Goal: Task Accomplishment & Management: Use online tool/utility

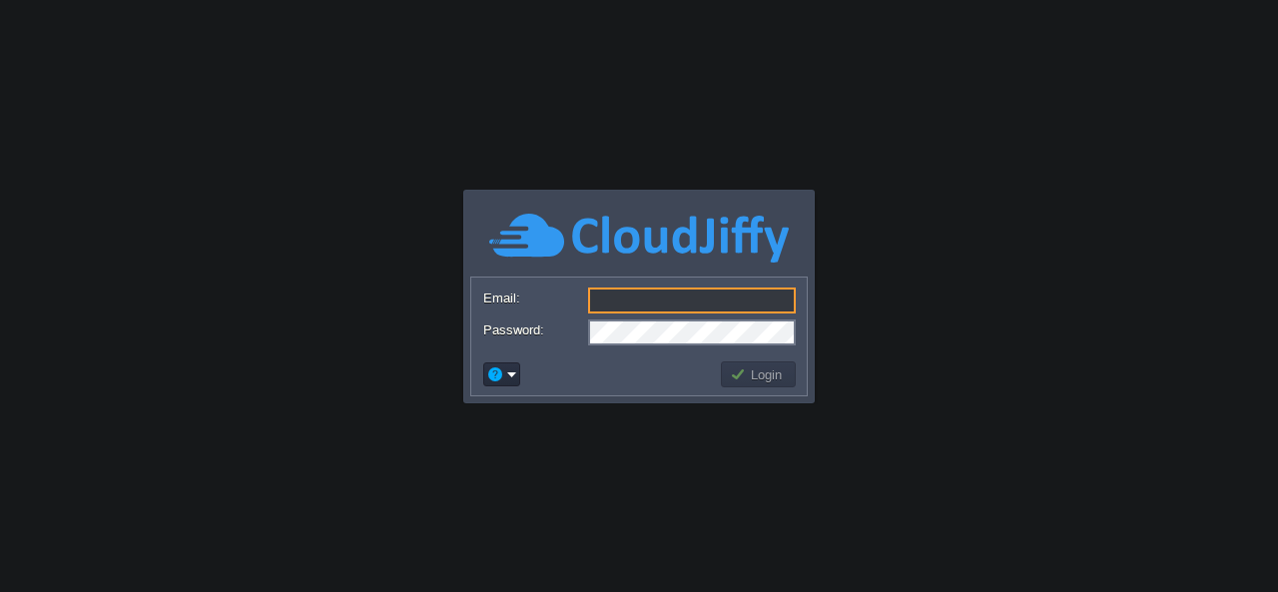
type input "[EMAIL_ADDRESS][DOMAIN_NAME]"
click at [781, 368] on button "Login" at bounding box center [759, 374] width 58 height 18
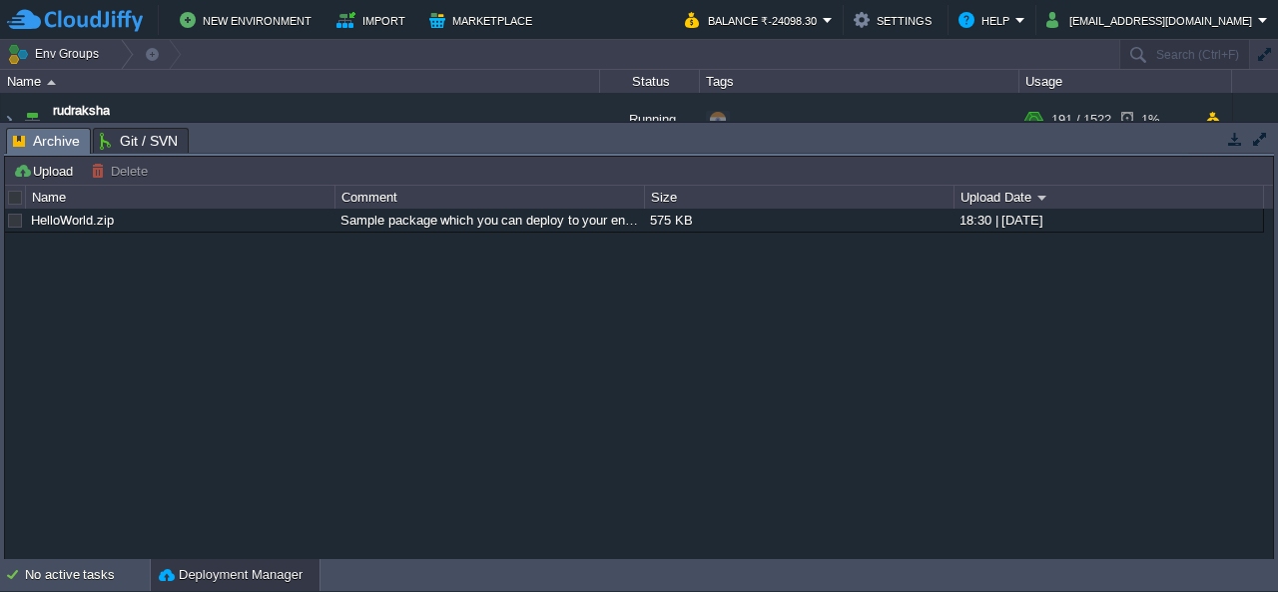
click at [1234, 140] on button "button" at bounding box center [1235, 139] width 18 height 18
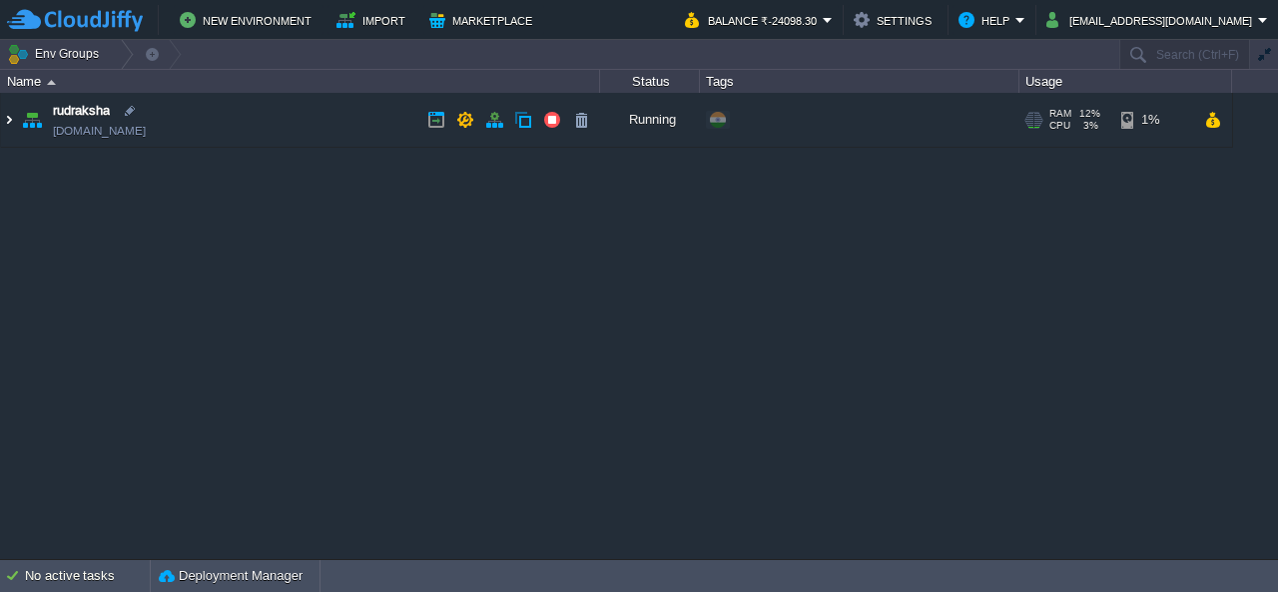
click at [6, 126] on img at bounding box center [9, 120] width 16 height 54
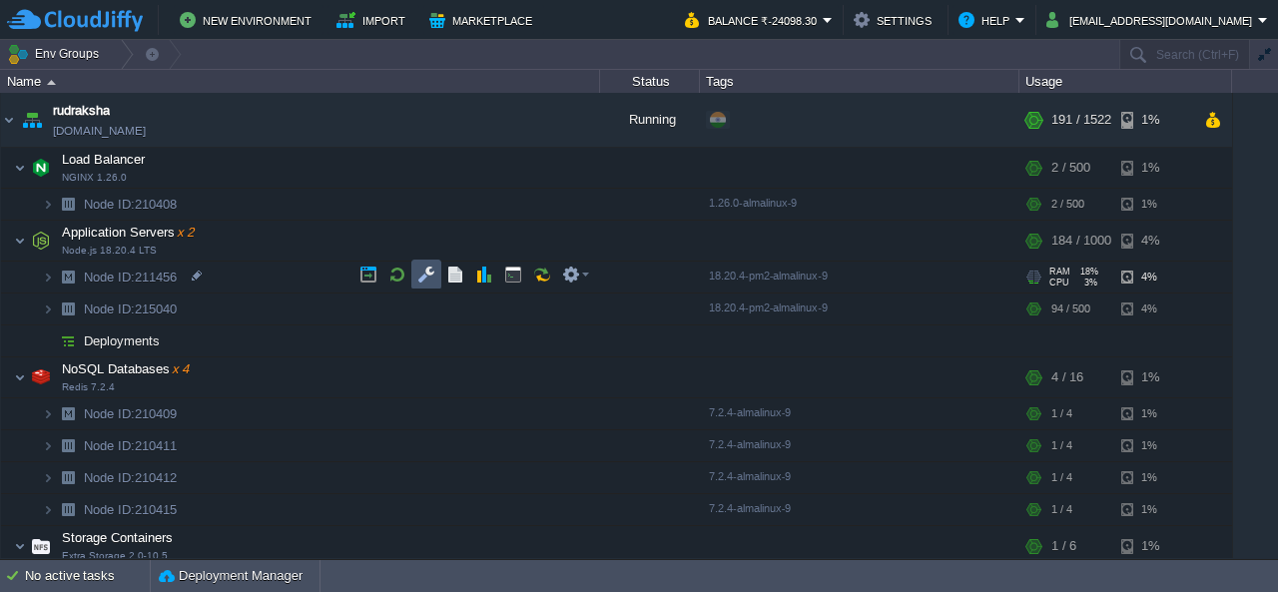
click at [424, 287] on td at bounding box center [426, 275] width 30 height 30
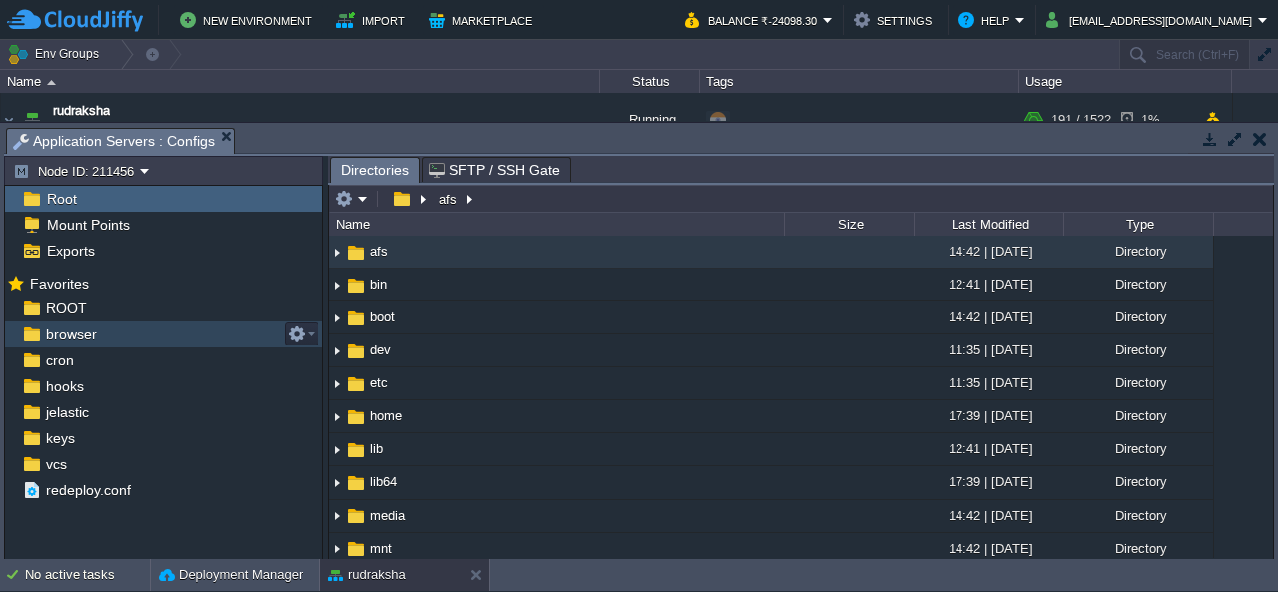
click at [64, 341] on span "browser" at bounding box center [71, 335] width 58 height 18
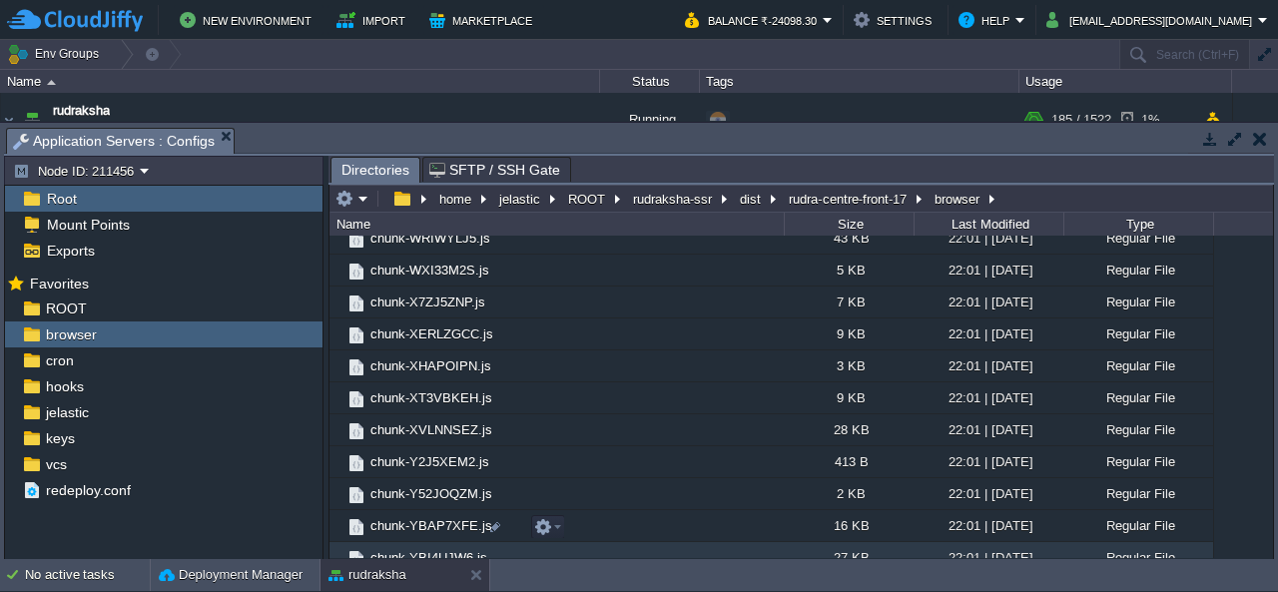
scroll to position [3096, 0]
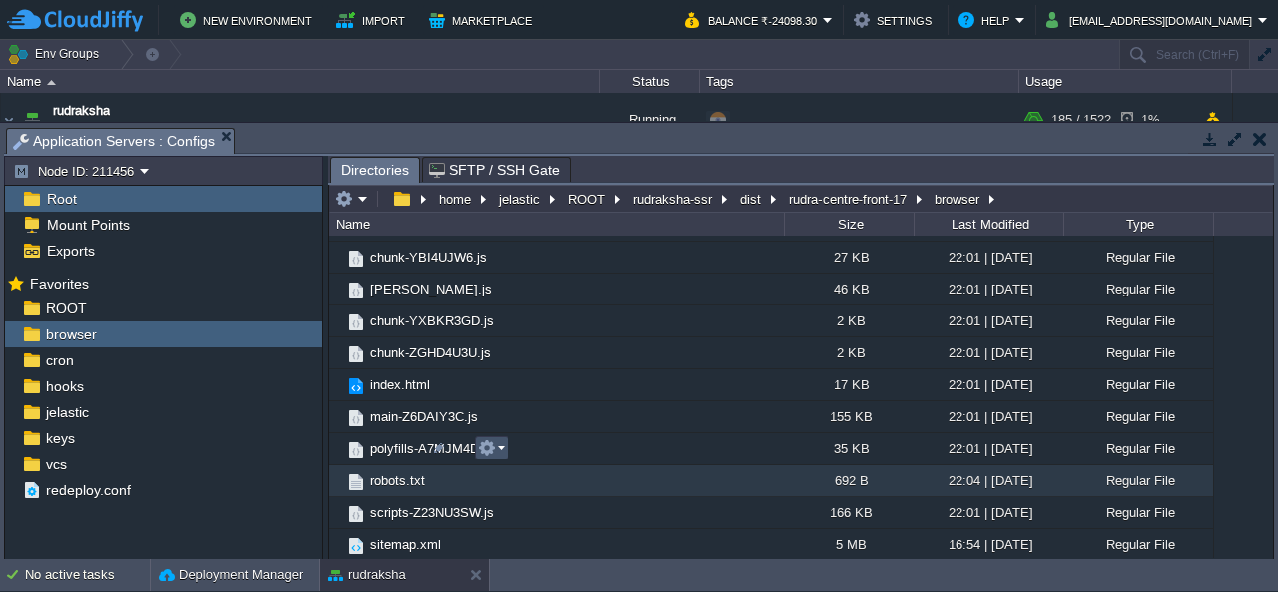
click at [490, 445] on button "button" at bounding box center [487, 448] width 18 height 18
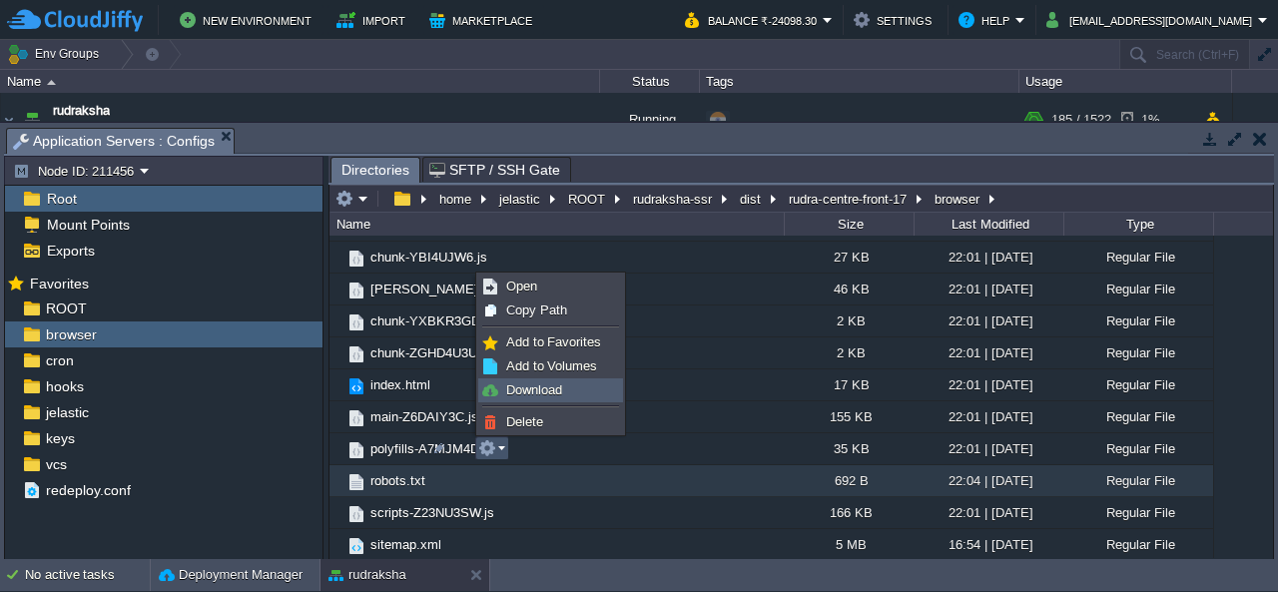
click at [527, 391] on span "Download" at bounding box center [534, 389] width 56 height 15
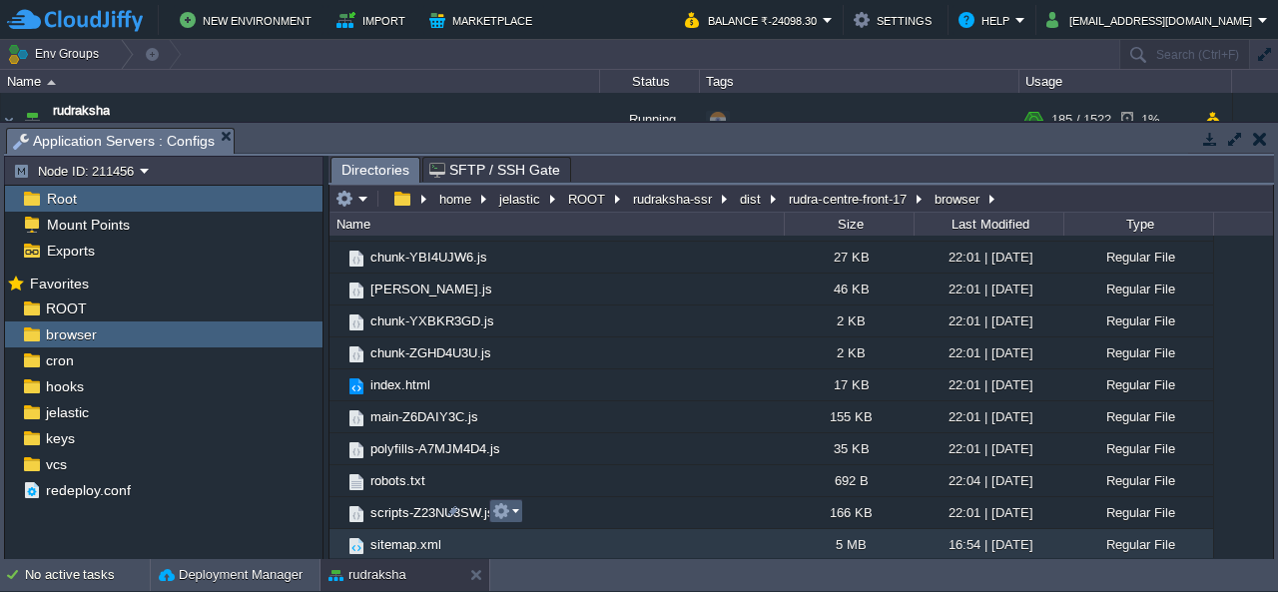
click at [509, 509] on em at bounding box center [505, 511] width 27 height 18
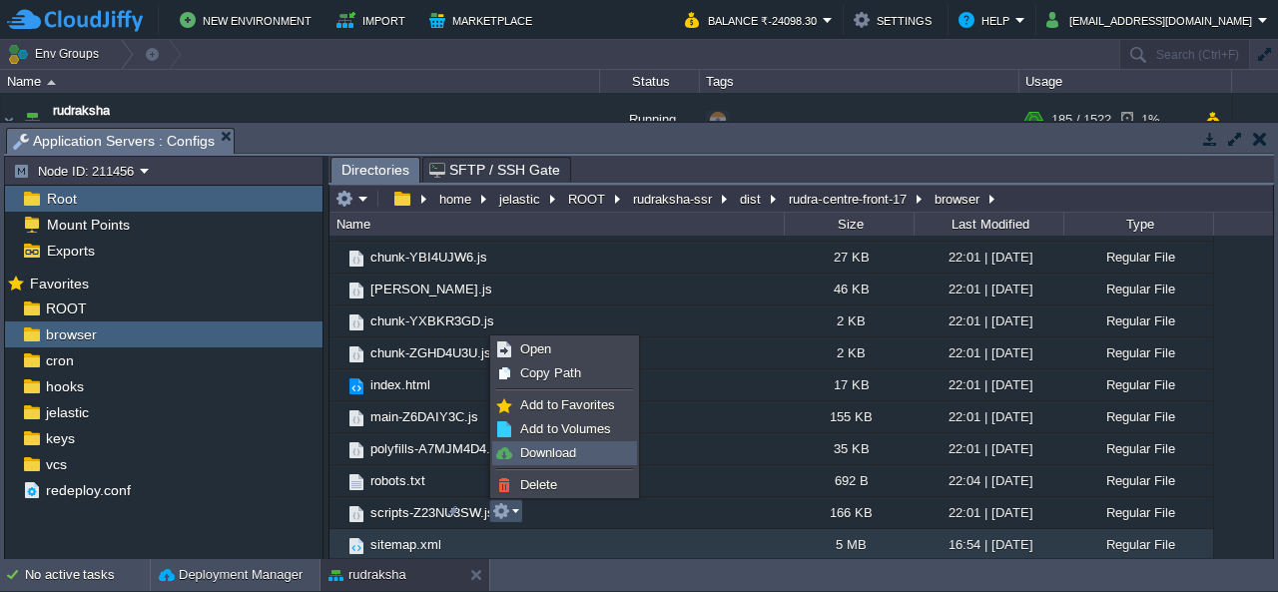
click at [597, 450] on link "Download" at bounding box center [564, 453] width 143 height 22
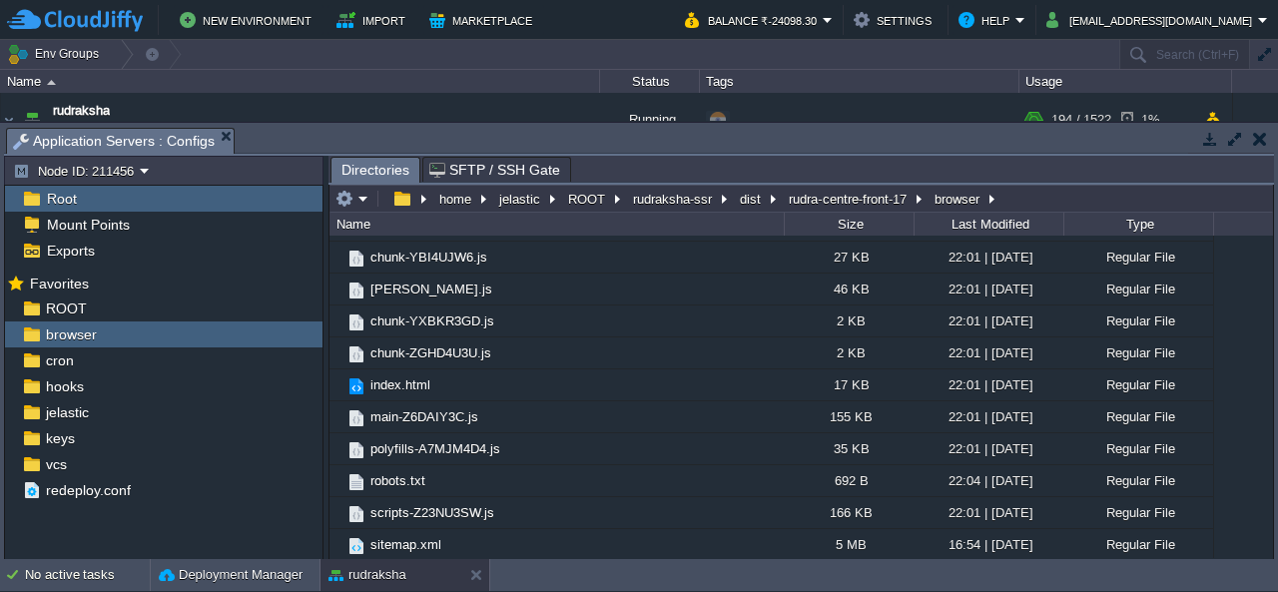
scroll to position [2397, 0]
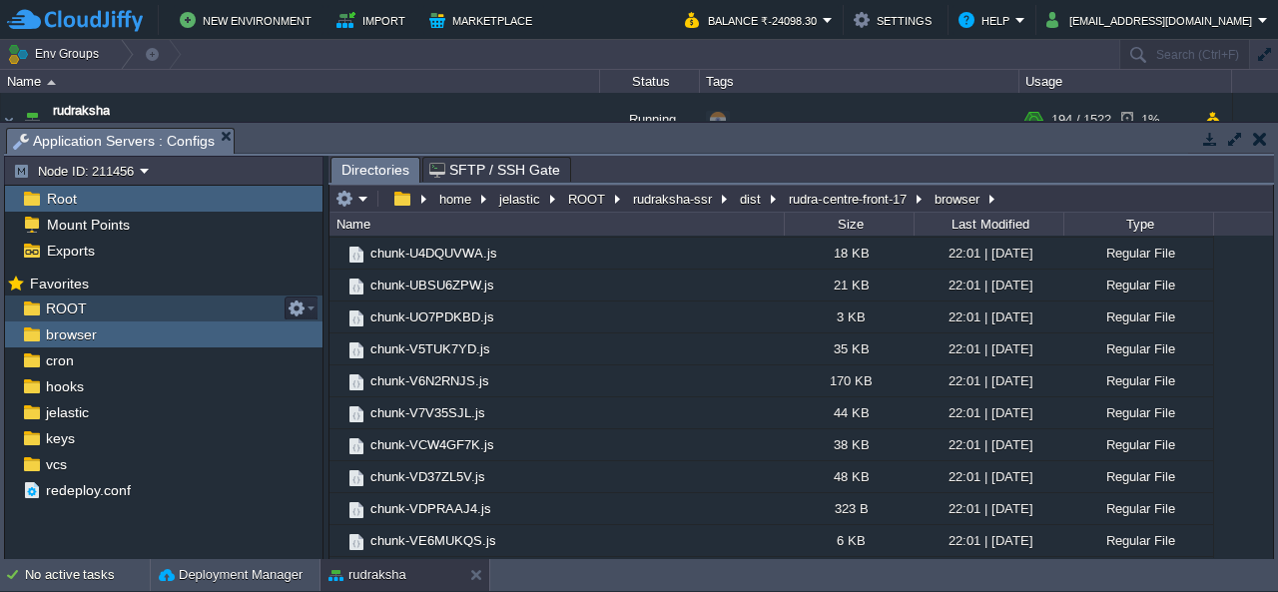
click at [67, 305] on span "ROOT" at bounding box center [66, 309] width 48 height 18
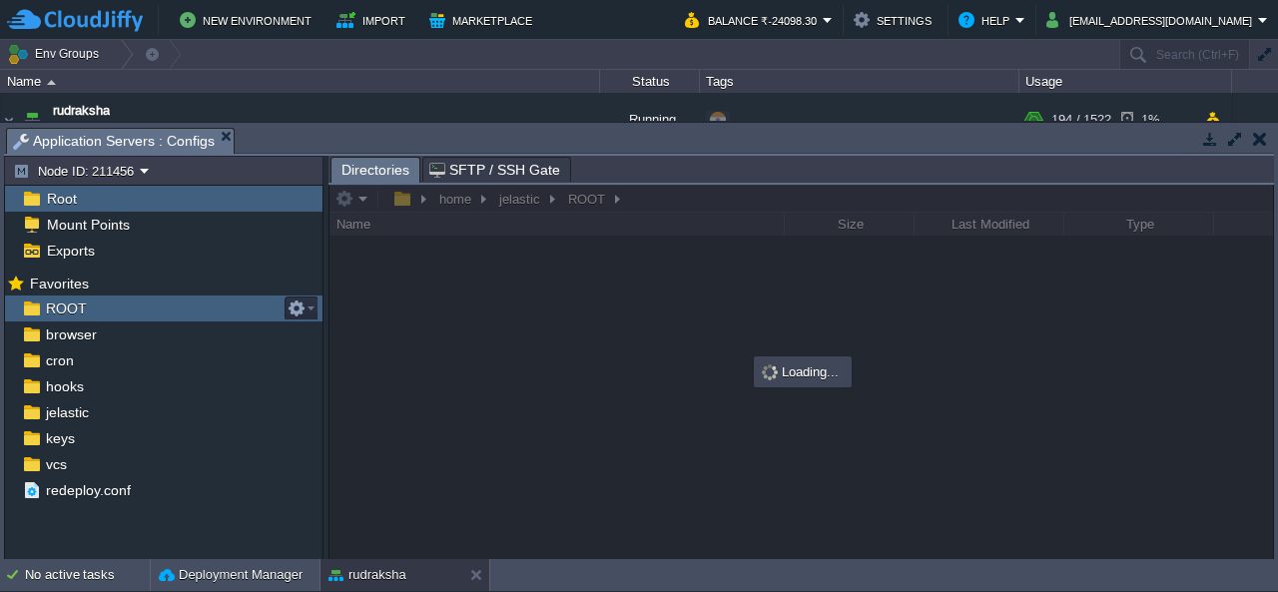
scroll to position [0, 0]
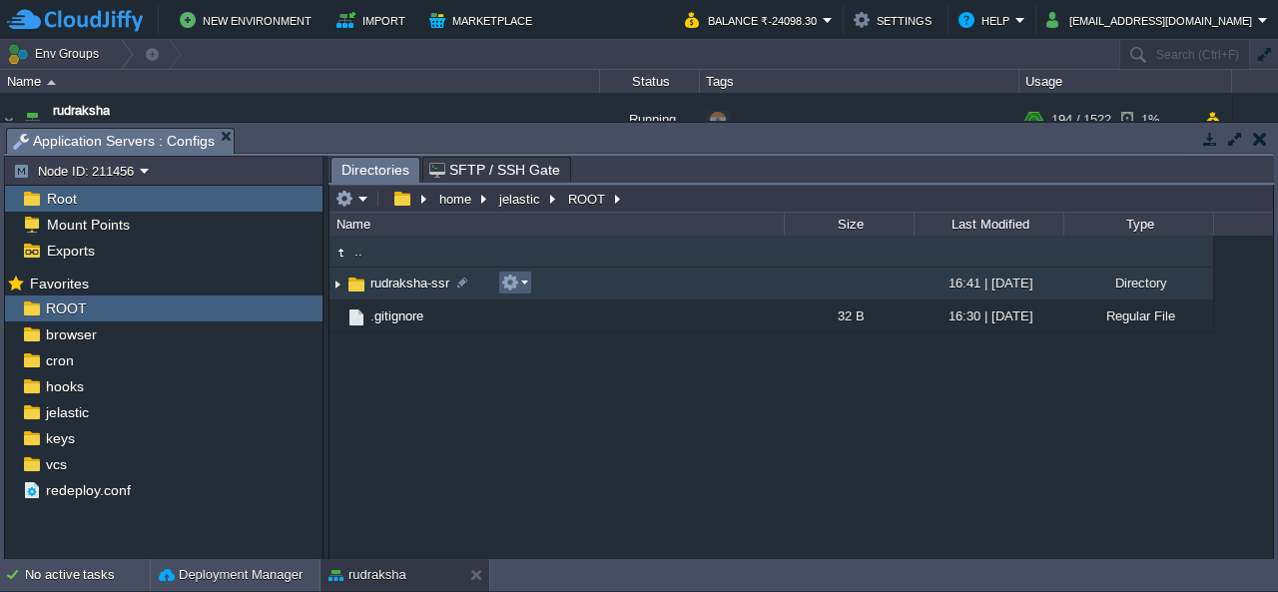
click at [527, 282] on td at bounding box center [515, 283] width 34 height 24
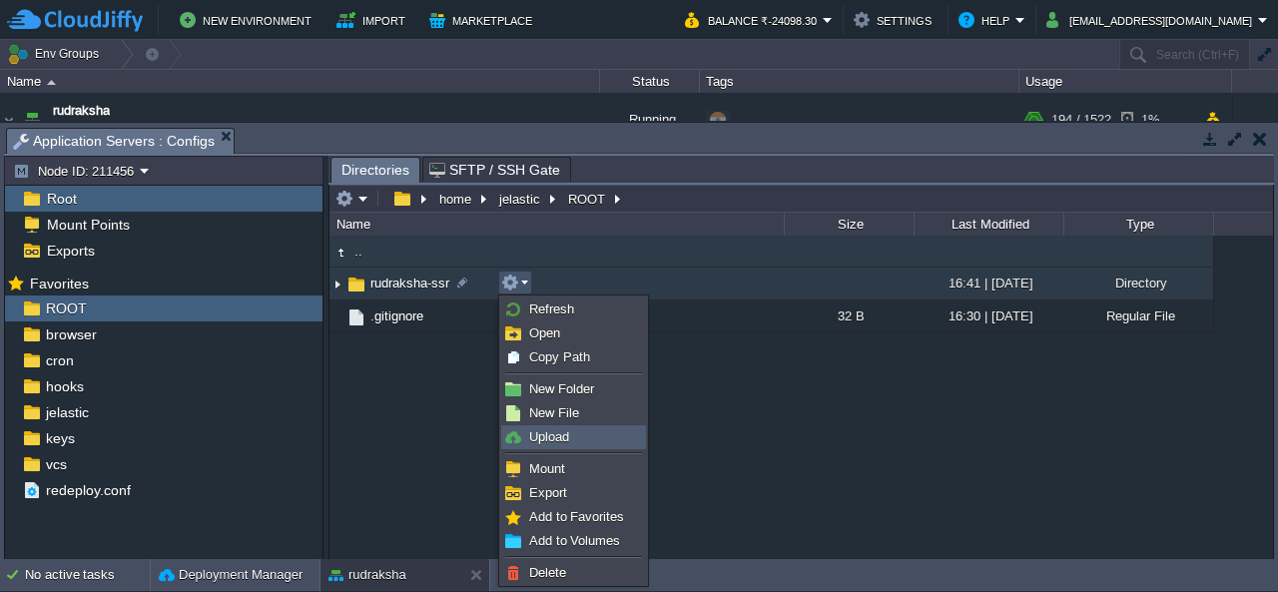
click at [567, 442] on span "Upload" at bounding box center [549, 436] width 40 height 15
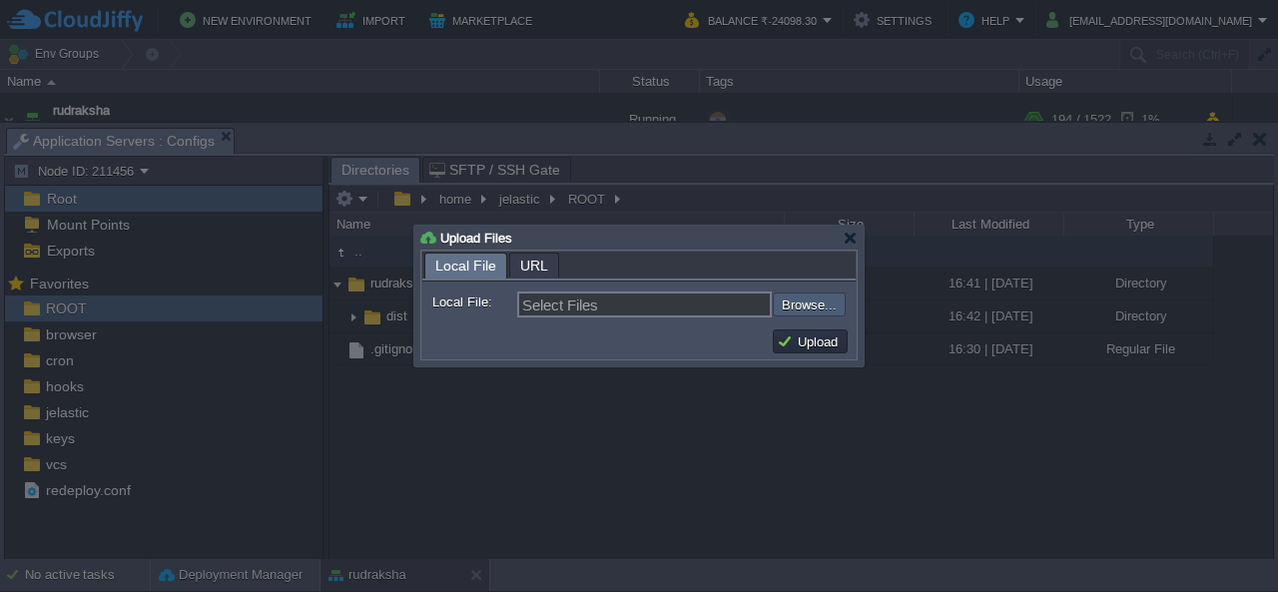
click at [793, 301] on input "file" at bounding box center [719, 304] width 253 height 23
type input "C:\fakepath\dist.zip"
type input "dist.zip"
click at [821, 344] on button "Upload" at bounding box center [810, 342] width 67 height 18
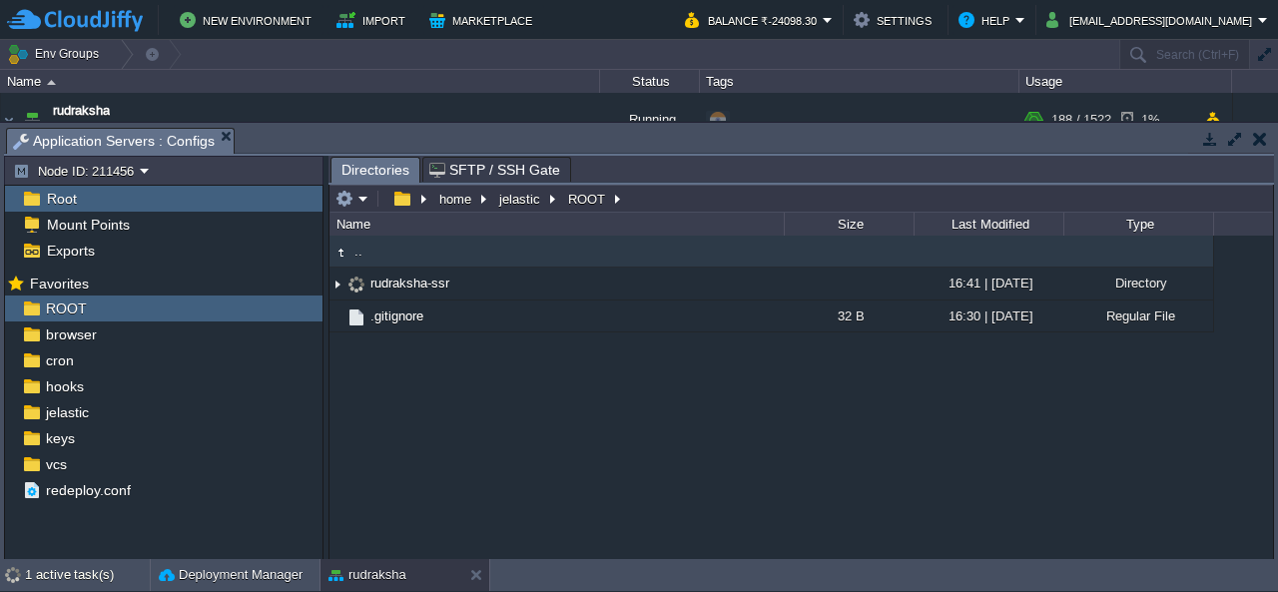
click at [495, 412] on div ".. rudraksha-ssr 16:41 | [DATE] Directory .. dist 16:42 | [DATE] Directory .git…" at bounding box center [802, 397] width 944 height 323
click at [741, 399] on div ".. rudraksha-ssr 16:41 | [DATE] Directory .. dist 16:42 | [DATE] Directory .git…" at bounding box center [802, 397] width 944 height 323
click at [743, 394] on div ".. rudraksha-ssr 16:41 | [DATE] Directory .. dist 16:42 | [DATE] Directory .git…" at bounding box center [802, 397] width 944 height 323
click at [597, 446] on div ".. rudraksha-ssr 16:41 | [DATE] Directory .. dist 16:42 | [DATE] Directory .git…" at bounding box center [802, 397] width 944 height 323
click at [489, 434] on div ".. rudraksha-ssr 16:41 | [DATE] Directory .. dist 16:42 | [DATE] Directory .git…" at bounding box center [802, 397] width 944 height 323
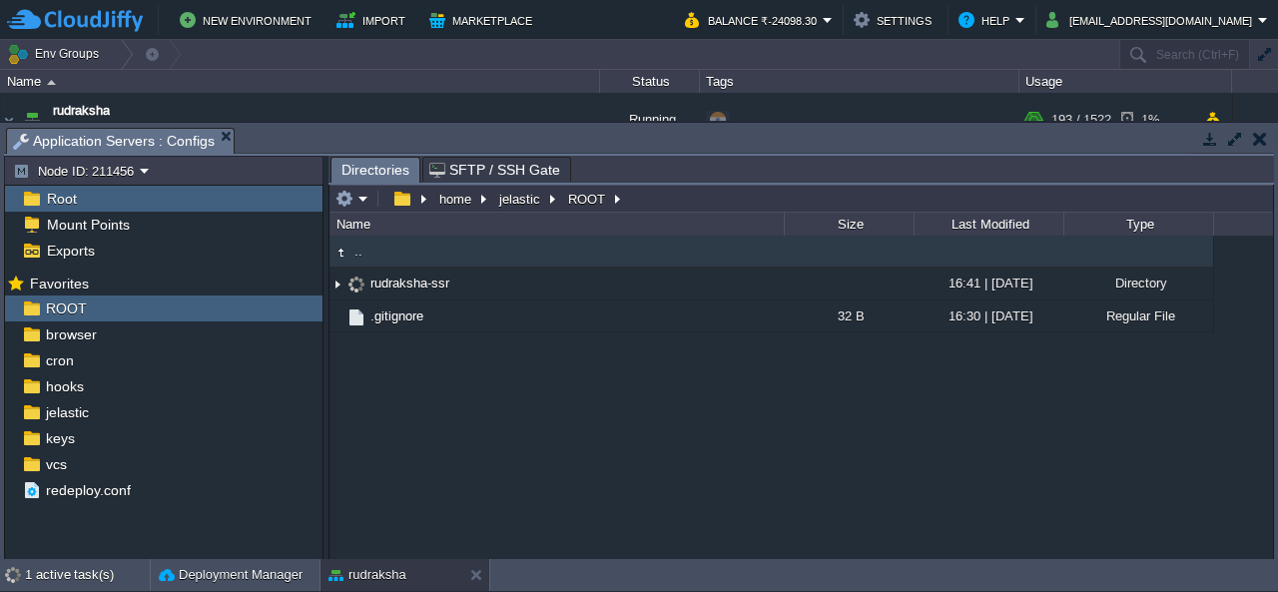
click at [515, 417] on div ".. rudraksha-ssr 16:41 | [DATE] Directory .. dist 16:42 | [DATE] Directory .git…" at bounding box center [802, 397] width 944 height 323
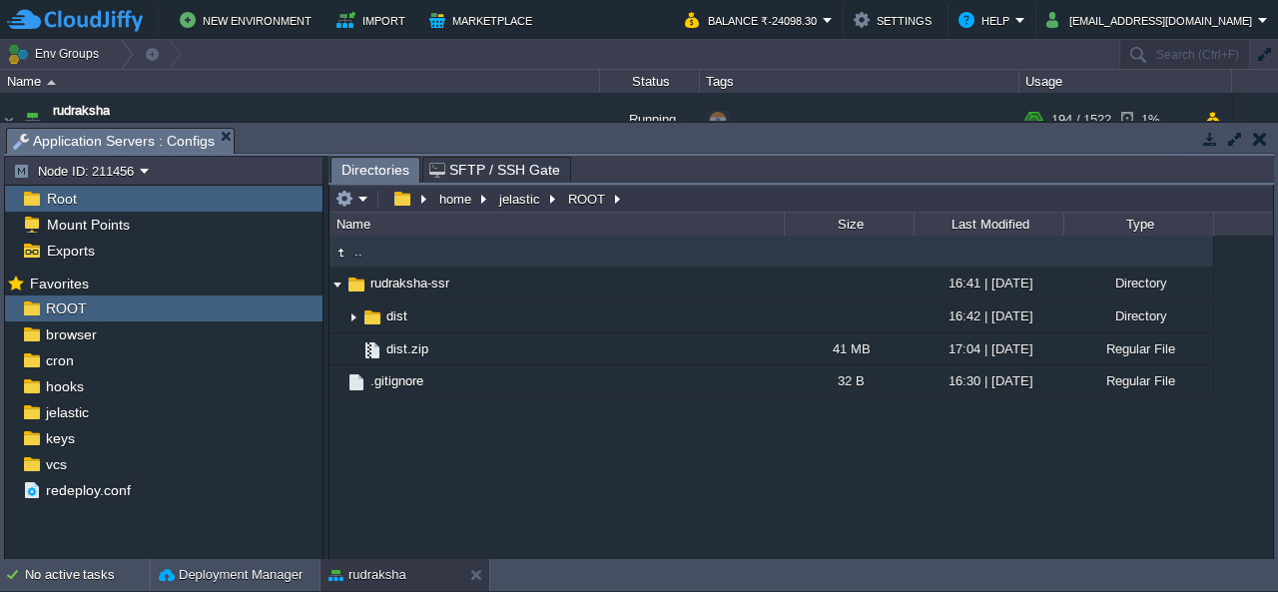
click at [589, 491] on div ".. rudraksha-ssr 16:41 | [DATE] Directory .. dist 16:42 | [DATE] Directory dist…" at bounding box center [802, 397] width 944 height 323
click at [1257, 142] on button "button" at bounding box center [1260, 139] width 14 height 18
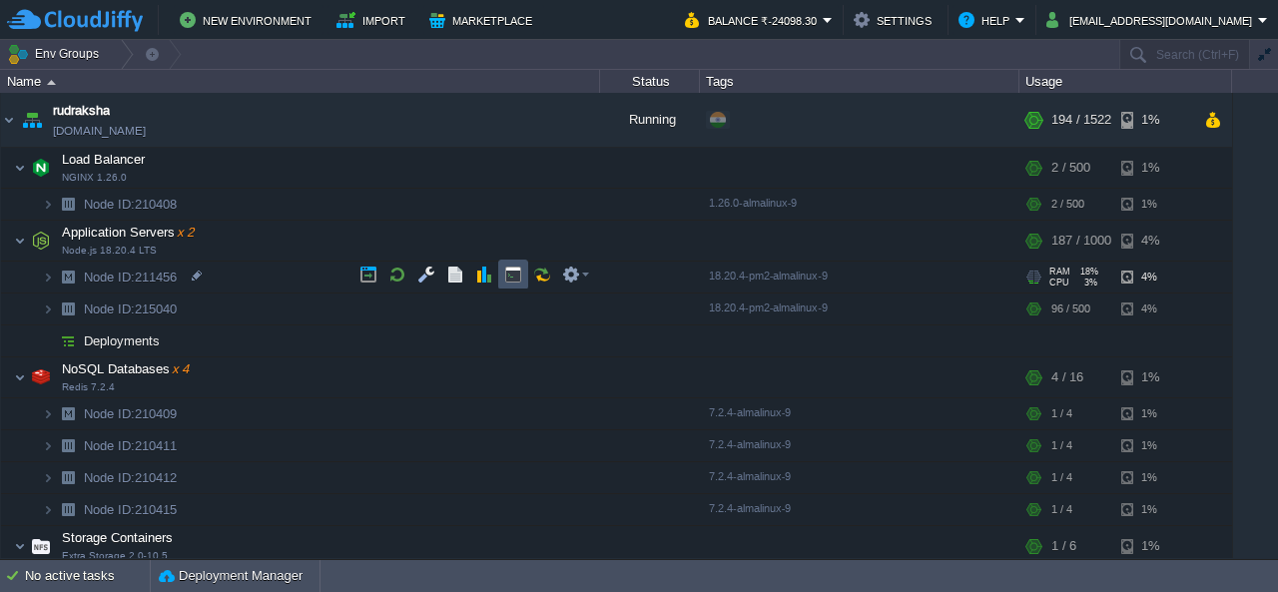
click at [513, 273] on button "button" at bounding box center [513, 275] width 18 height 18
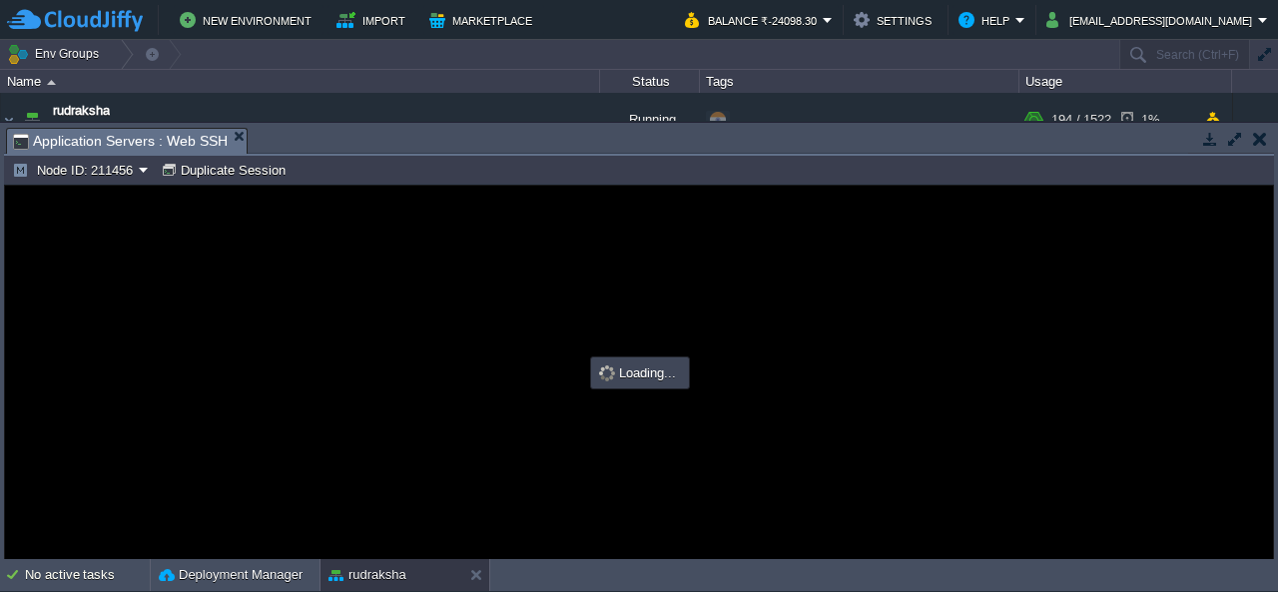
type input "#000000"
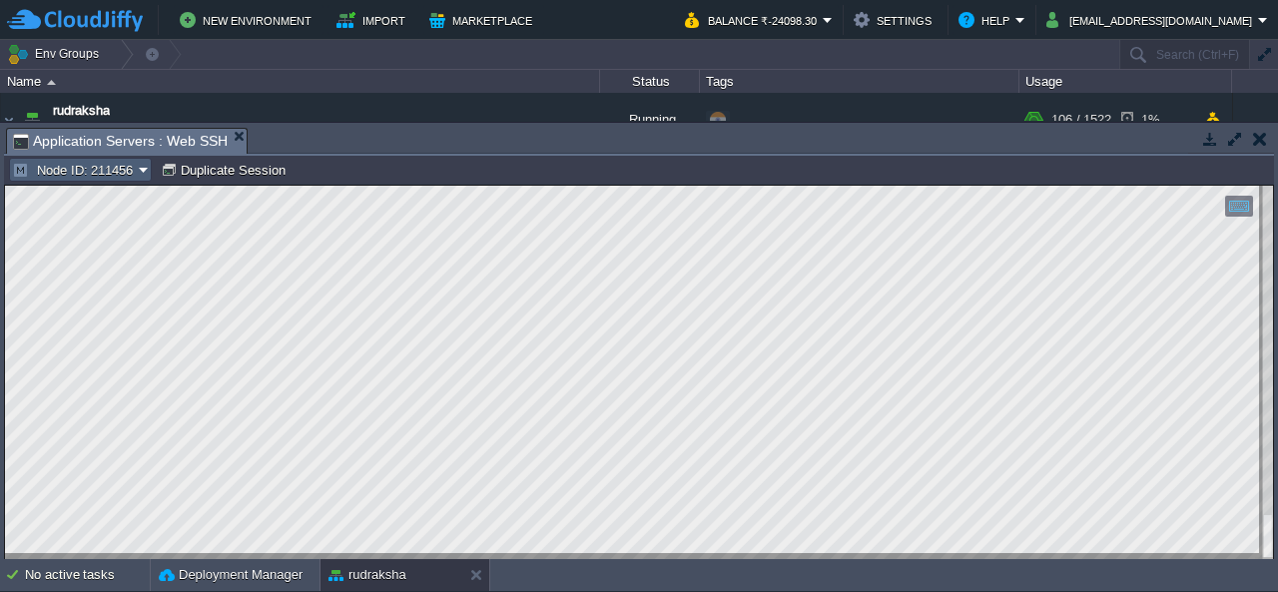
click at [134, 167] on button "Node ID: 211456" at bounding box center [75, 170] width 127 height 18
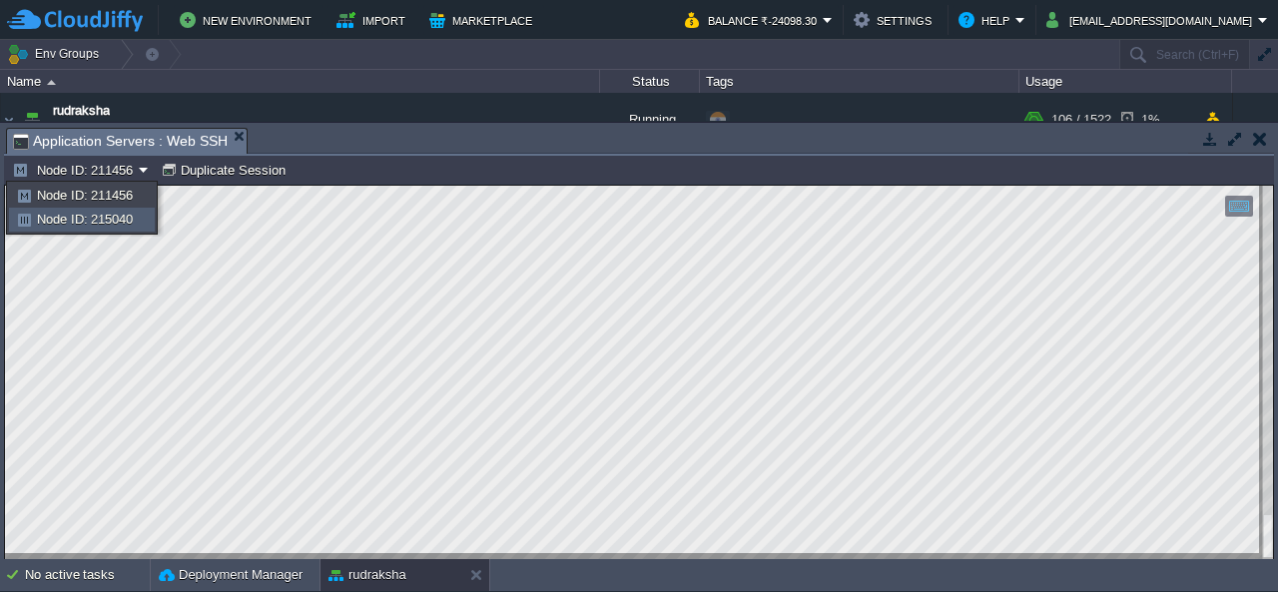
click at [132, 213] on span "Node ID: 215040" at bounding box center [85, 219] width 96 height 15
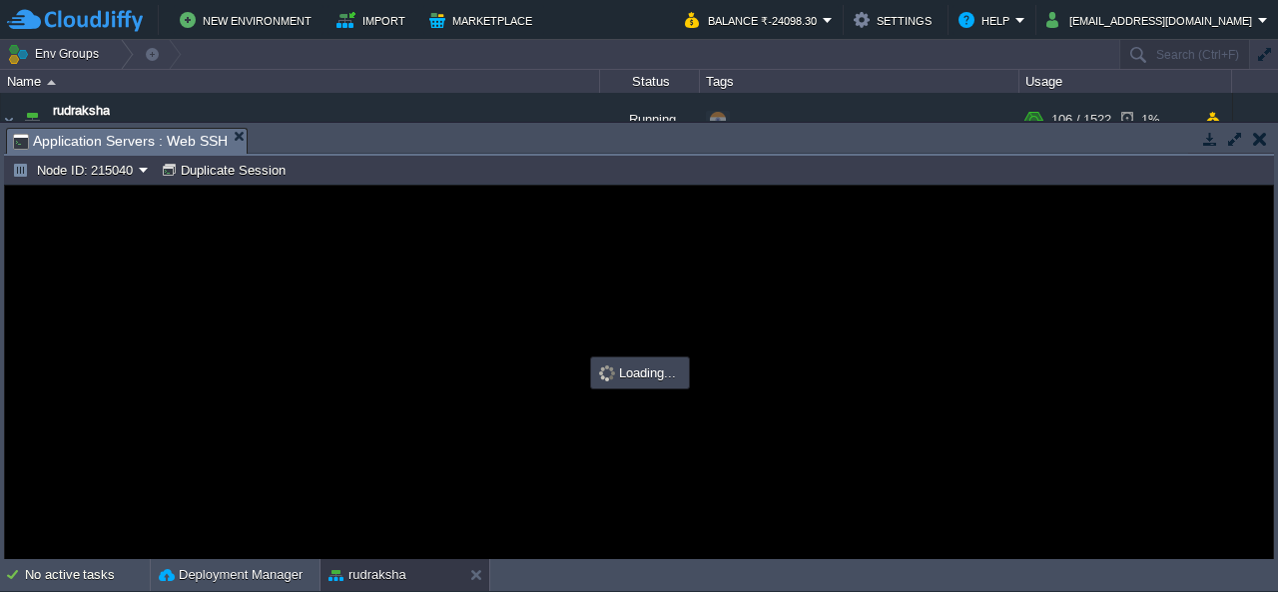
type input "#000000"
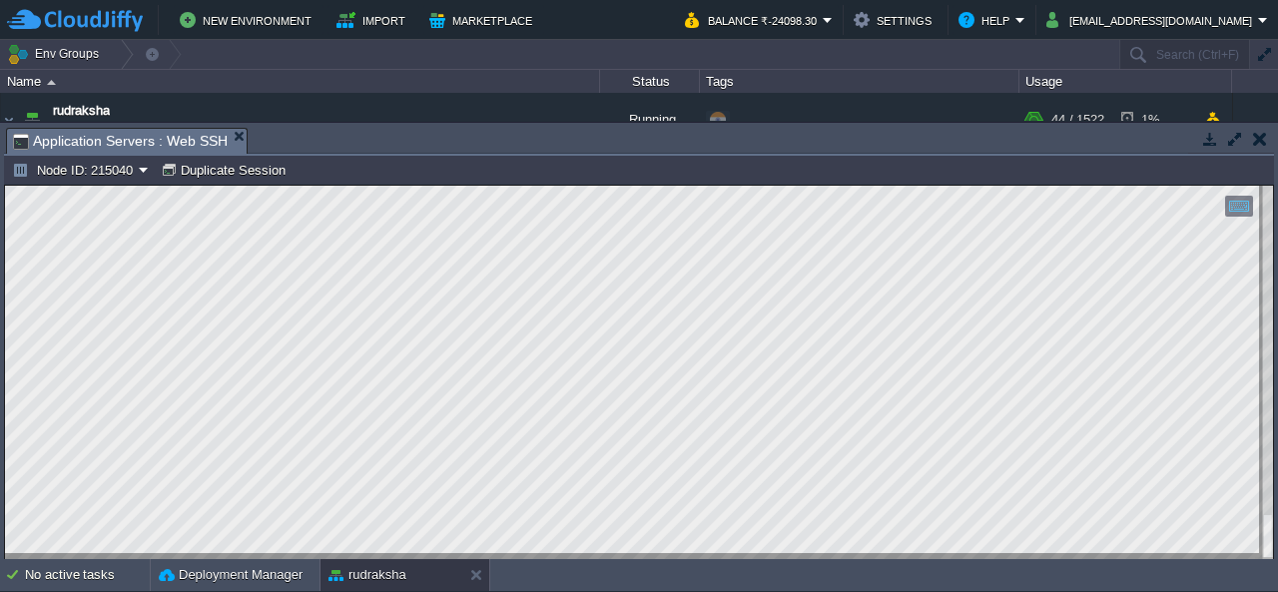
click at [1260, 146] on button "button" at bounding box center [1260, 139] width 14 height 18
